Goal: Task Accomplishment & Management: Use online tool/utility

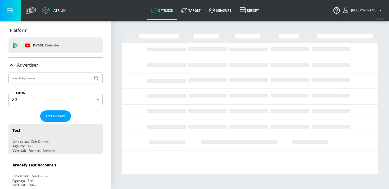
click at [32, 78] on input "Search by name" at bounding box center [51, 78] width 80 height 7
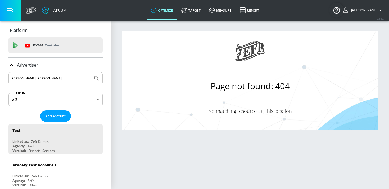
type input "[PERSON_NAME] [PERSON_NAME]"
click at [91, 72] on button "Submit Search" at bounding box center [97, 78] width 12 height 12
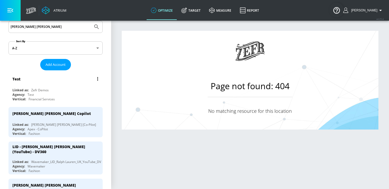
scroll to position [54, 0]
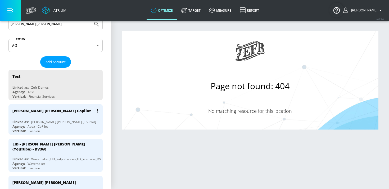
click at [38, 117] on div "[PERSON_NAME] [PERSON_NAME] Copilot Linked as: [PERSON_NAME] [PERSON_NAME] [Co-…" at bounding box center [55, 119] width 94 height 30
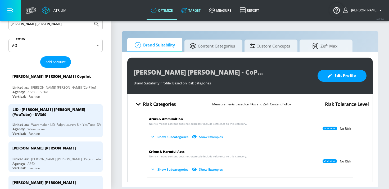
click at [197, 10] on link "Target" at bounding box center [191, 10] width 28 height 19
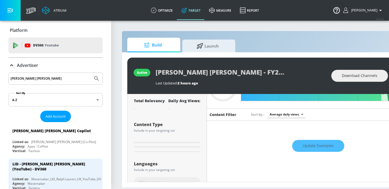
click at [198, 13] on link "Target" at bounding box center [191, 10] width 28 height 19
type input "0.1"
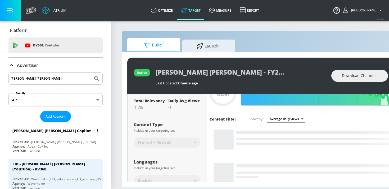
click at [47, 136] on div "[PERSON_NAME] [PERSON_NAME] Copilot" at bounding box center [56, 130] width 89 height 13
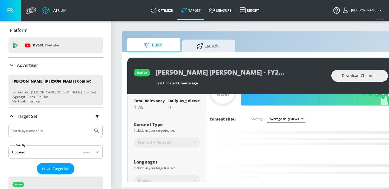
click at [47, 136] on div "[PERSON_NAME] [PERSON_NAME] Copilot" at bounding box center [56, 130] width 89 height 13
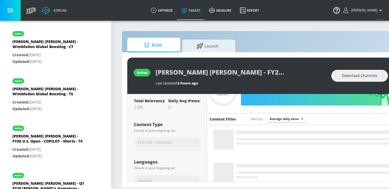
scroll to position [705, 0]
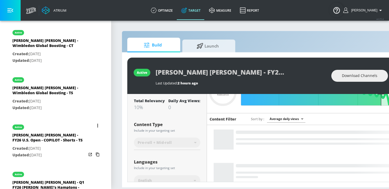
click at [52, 132] on div "[PERSON_NAME] [PERSON_NAME] - FY26 U.S. Open - COPILOT - Shorts - TS" at bounding box center [49, 138] width 74 height 13
type input "[PERSON_NAME] [PERSON_NAME] - FY26 U.S. Open - COPILOT - Shorts - TS"
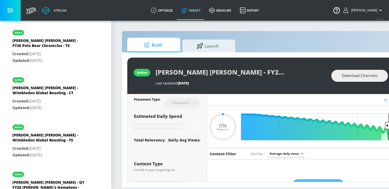
type input "0.36"
